Goal: Navigation & Orientation: Find specific page/section

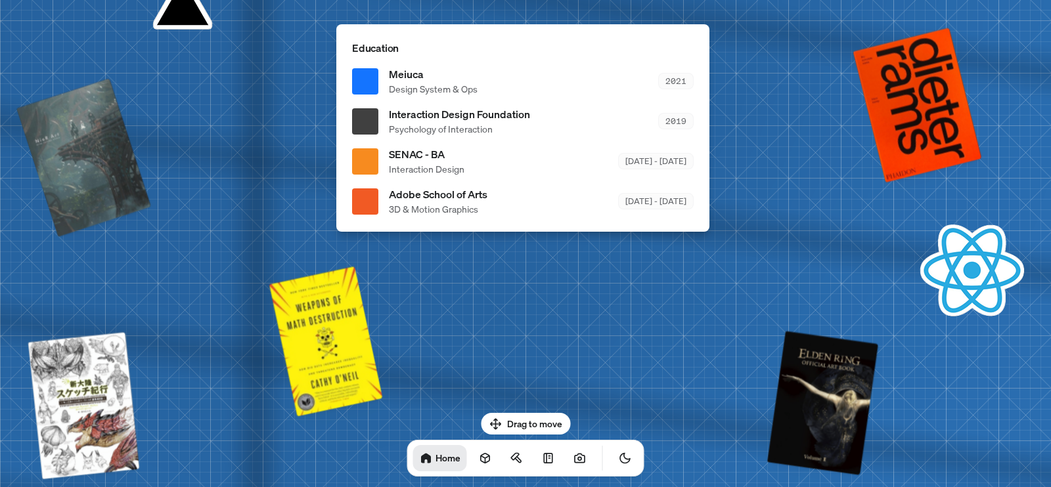
drag, startPoint x: 535, startPoint y: 423, endPoint x: 625, endPoint y: 363, distance: 108.0
click at [625, 0] on body "[PERSON_NAME] [PERSON_NAME] Design Engineer Welcome to my space on the internet…" at bounding box center [525, 0] width 1051 height 0
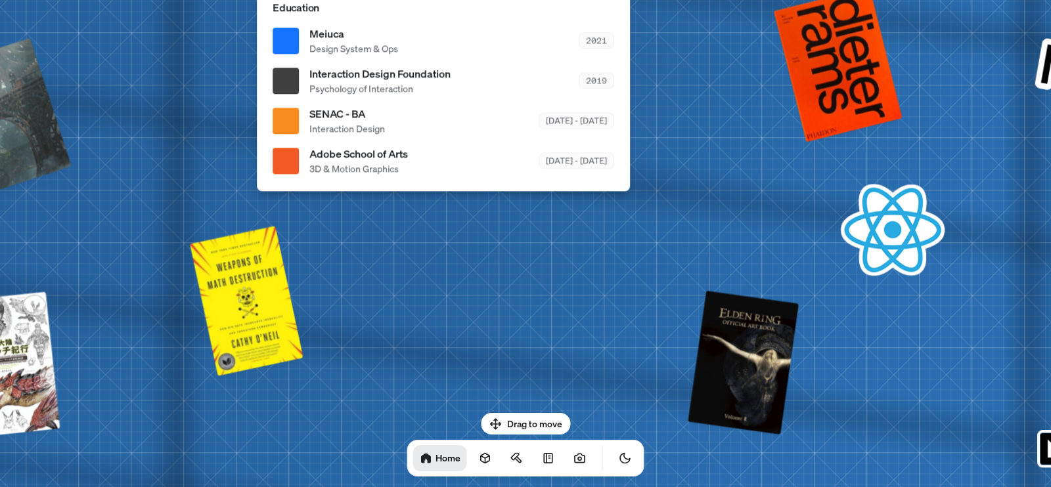
drag, startPoint x: 541, startPoint y: 354, endPoint x: 28, endPoint y: 323, distance: 514.4
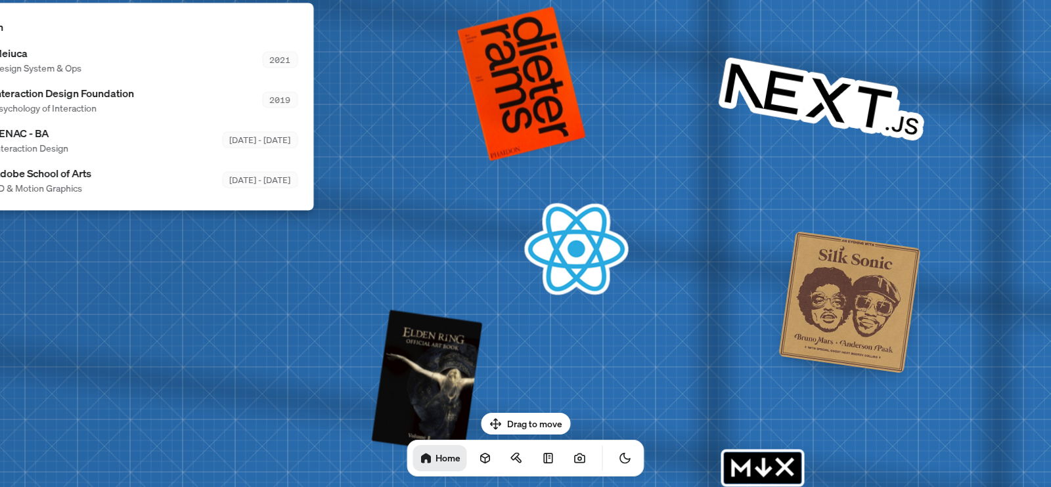
drag, startPoint x: 939, startPoint y: 233, endPoint x: 1050, endPoint y: 240, distance: 111.2
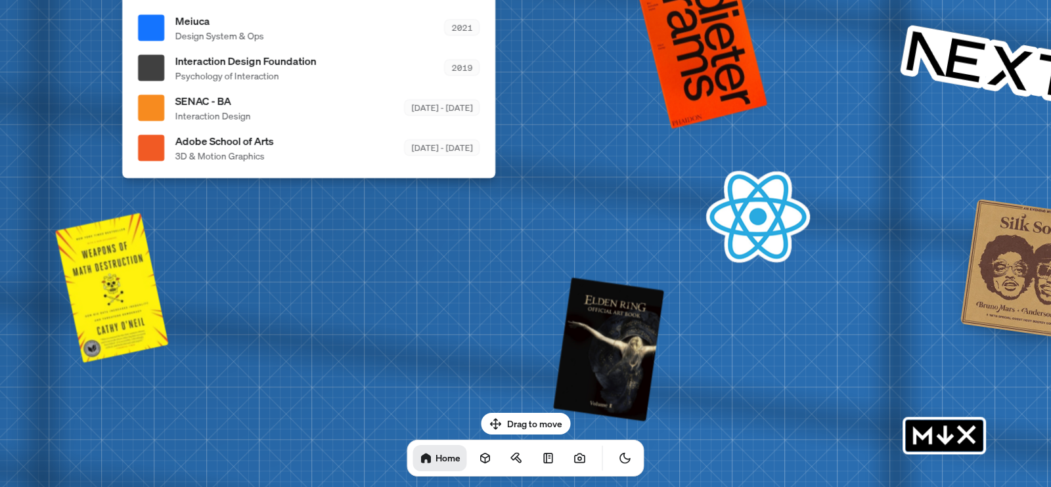
drag, startPoint x: 491, startPoint y: 265, endPoint x: 942, endPoint y: 217, distance: 453.6
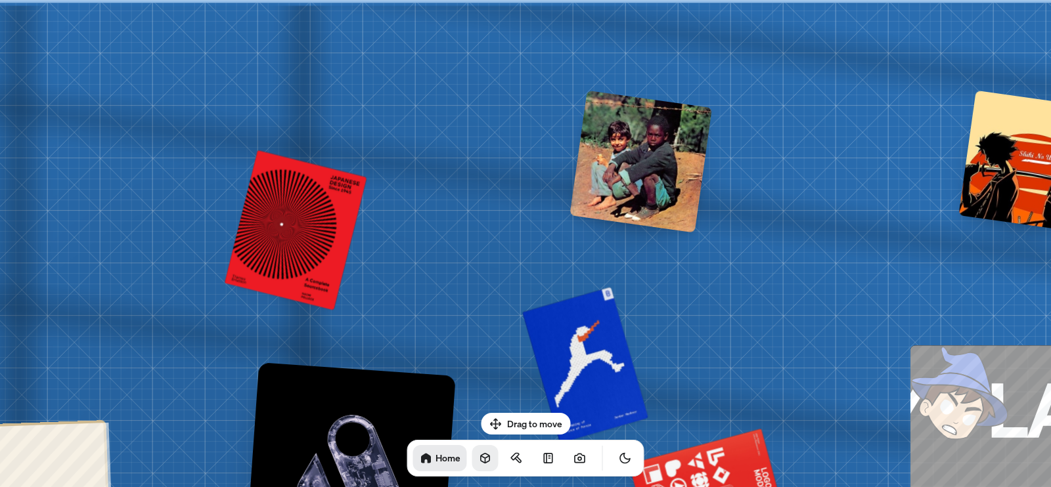
click at [479, 462] on icon at bounding box center [485, 458] width 13 height 13
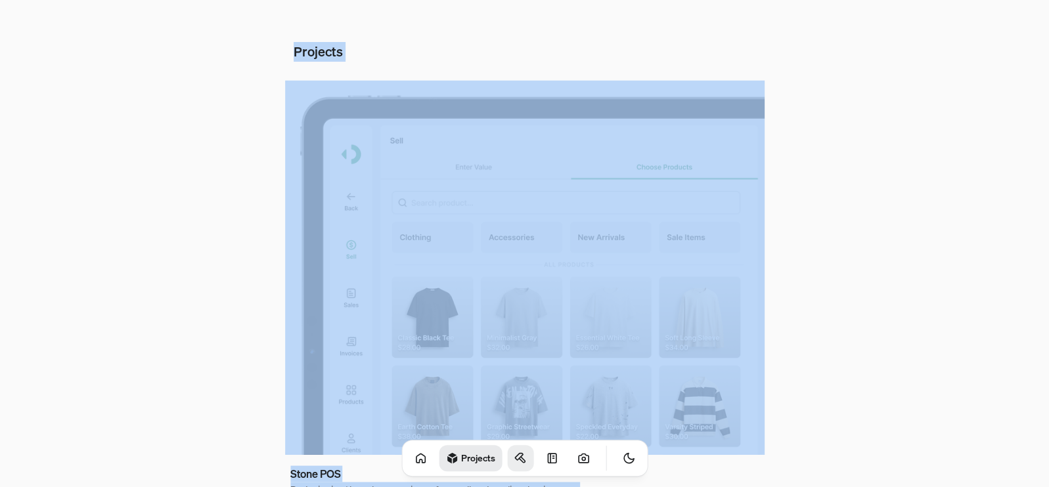
click at [507, 464] on link at bounding box center [520, 458] width 26 height 26
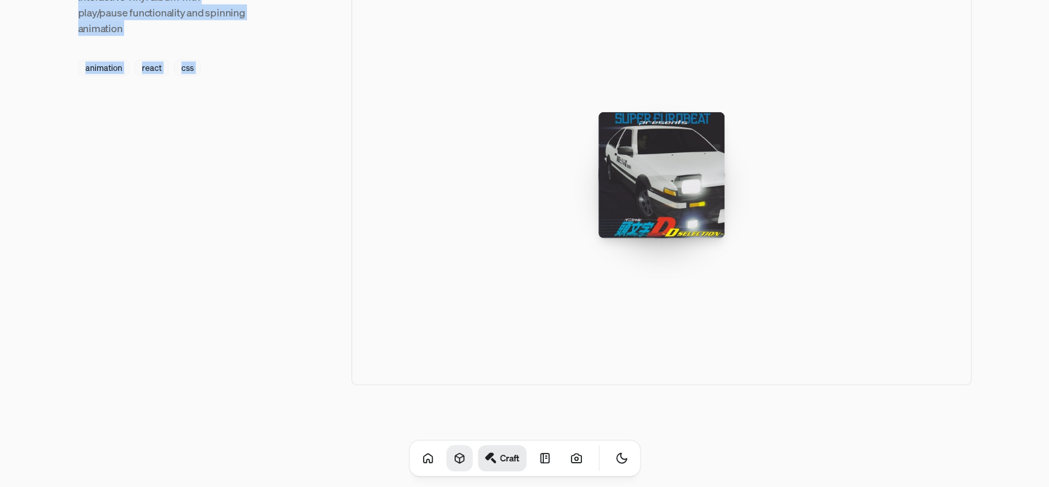
scroll to position [2087, 0]
